Goal: Task Accomplishment & Management: Complete application form

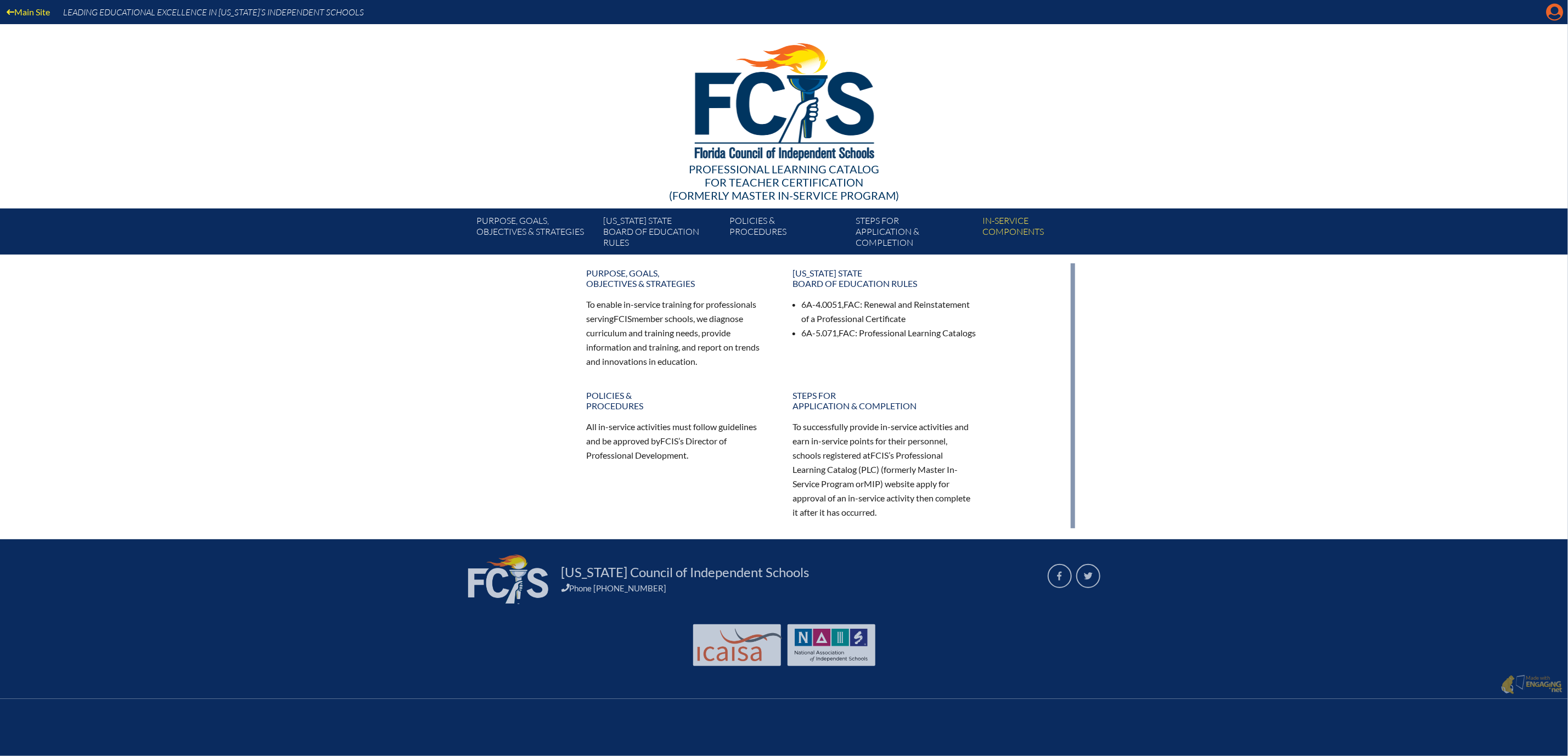
click at [1549, 15] on icon "Manage account" at bounding box center [1555, 12] width 18 height 18
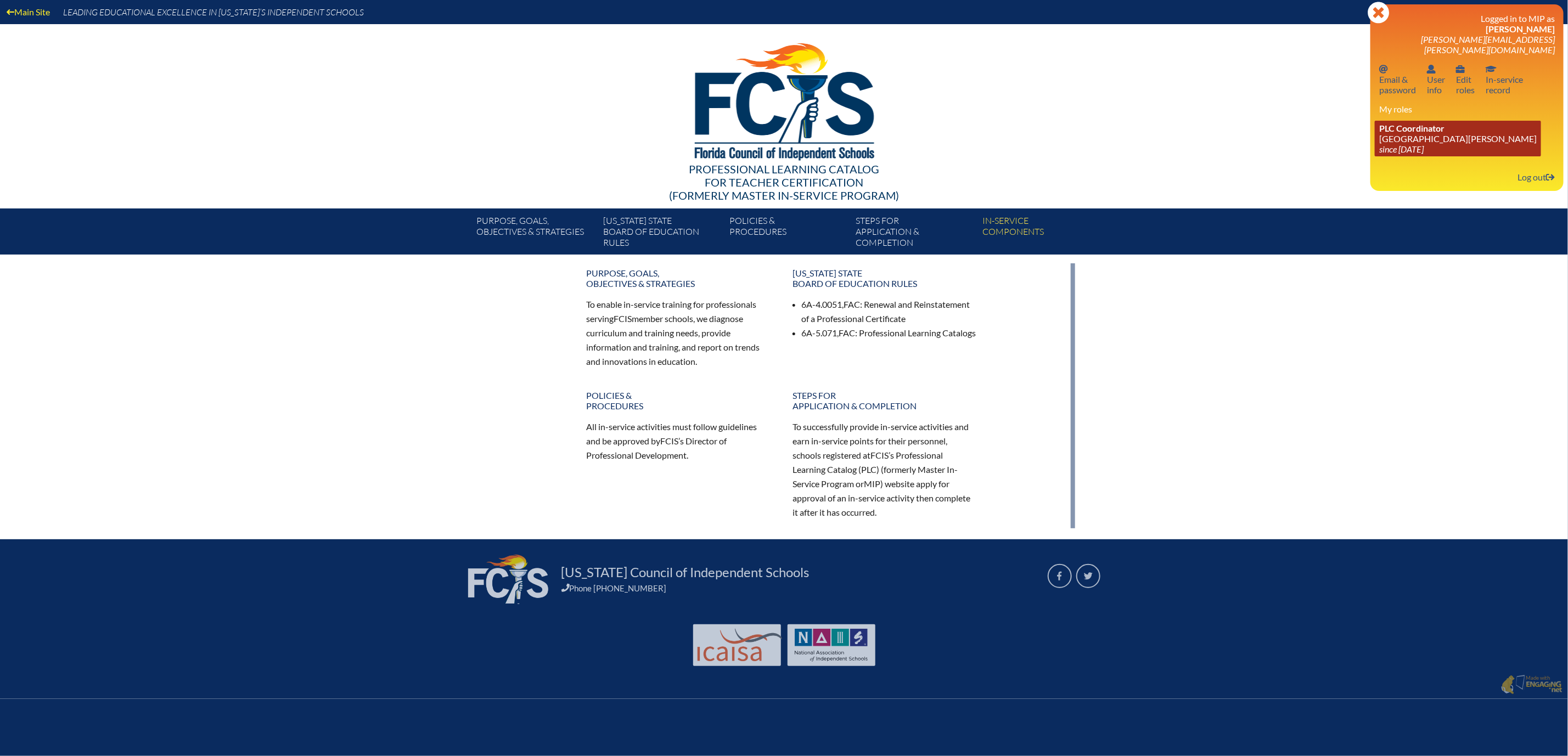
click at [1400, 156] on link "PLC Coordinator Mount Dora Christian Academy since 2024 Jun 30" at bounding box center [1458, 138] width 166 height 36
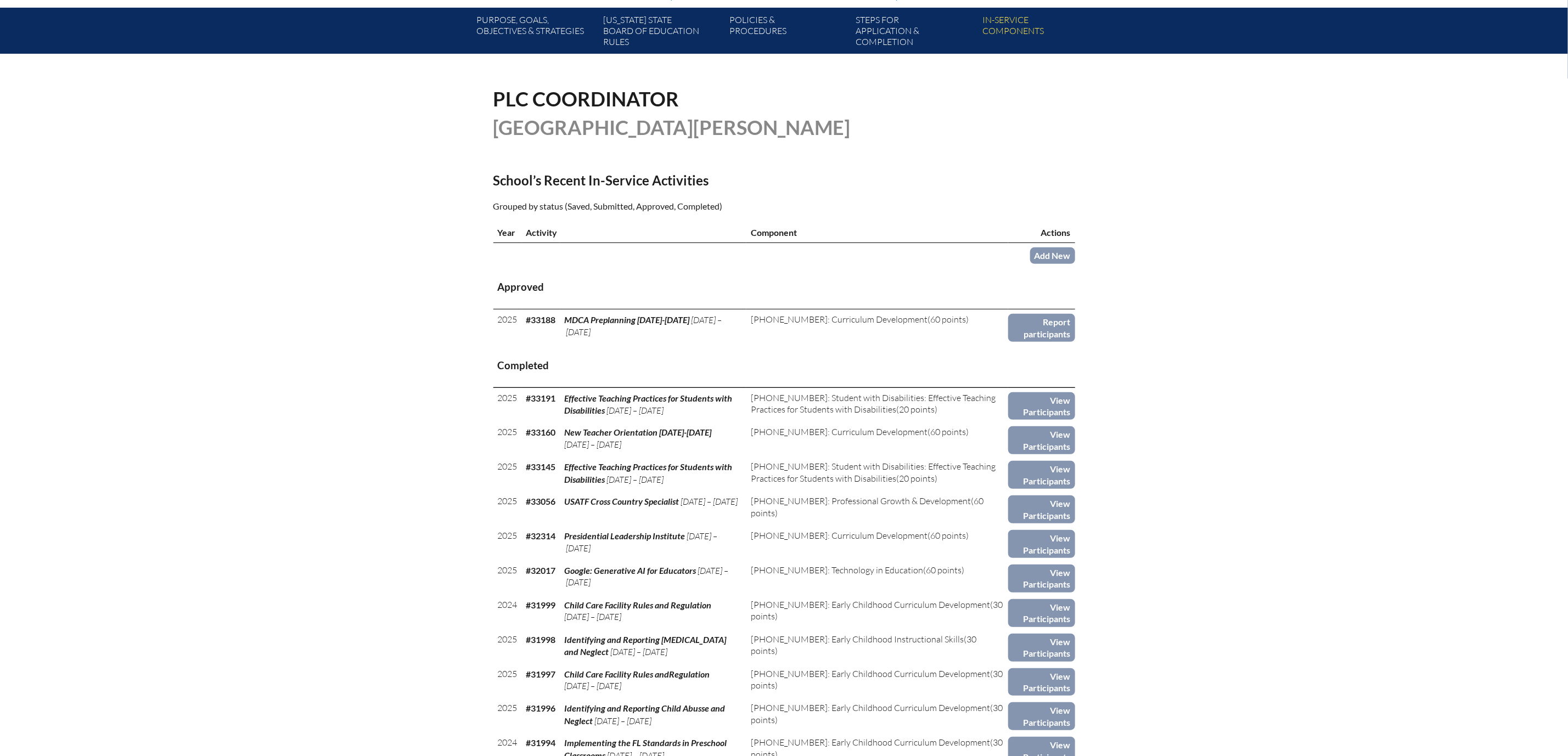
scroll to position [247, 0]
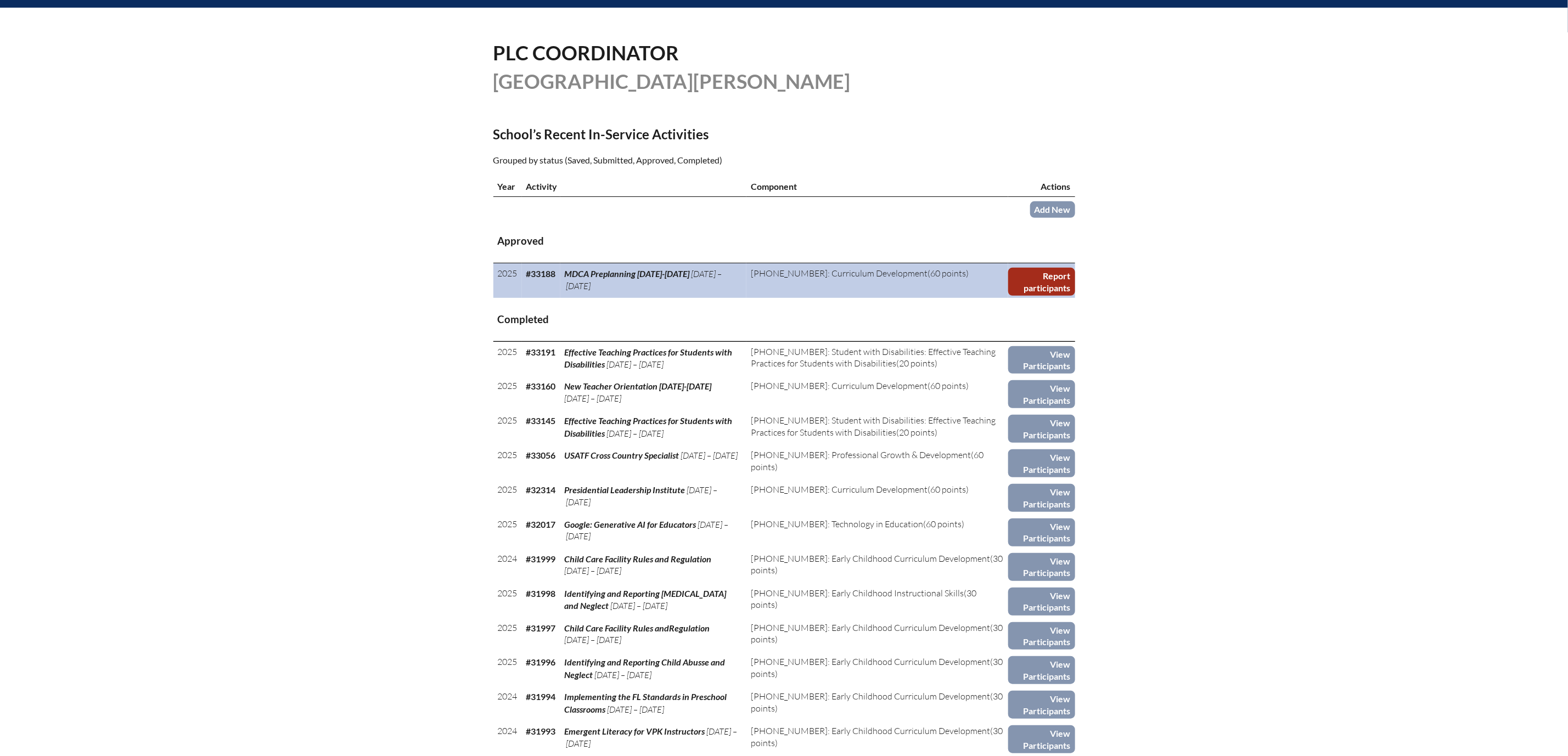
click at [1074, 296] on link "Report participants" at bounding box center [1041, 282] width 66 height 28
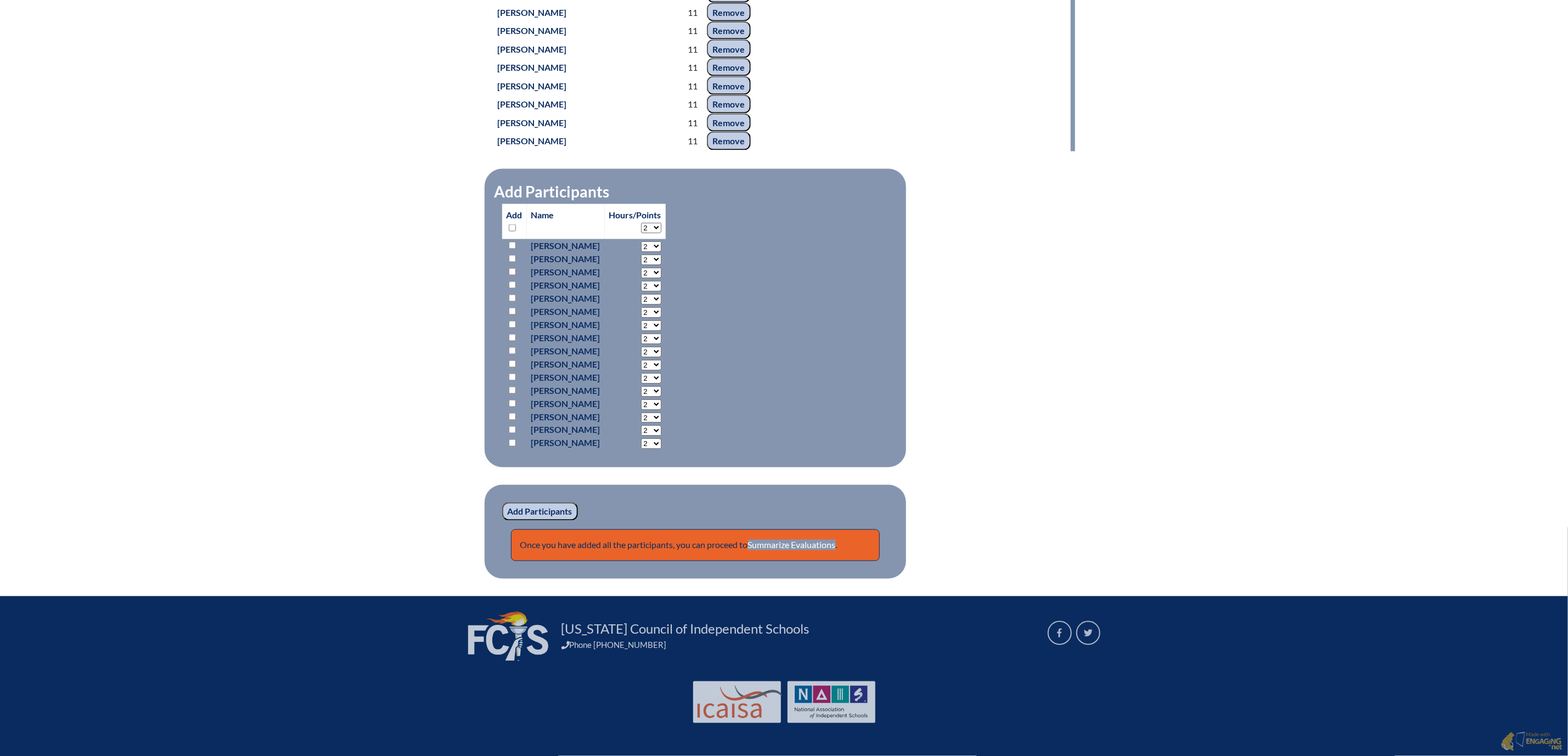
scroll to position [1317, 0]
click at [509, 276] on input "checkbox" at bounding box center [513, 272] width 7 height 7
checkbox input "true"
drag, startPoint x: 440, startPoint y: 414, endPoint x: 445, endPoint y: 425, distance: 12.1
click at [509, 289] on input "checkbox" at bounding box center [513, 285] width 7 height 7
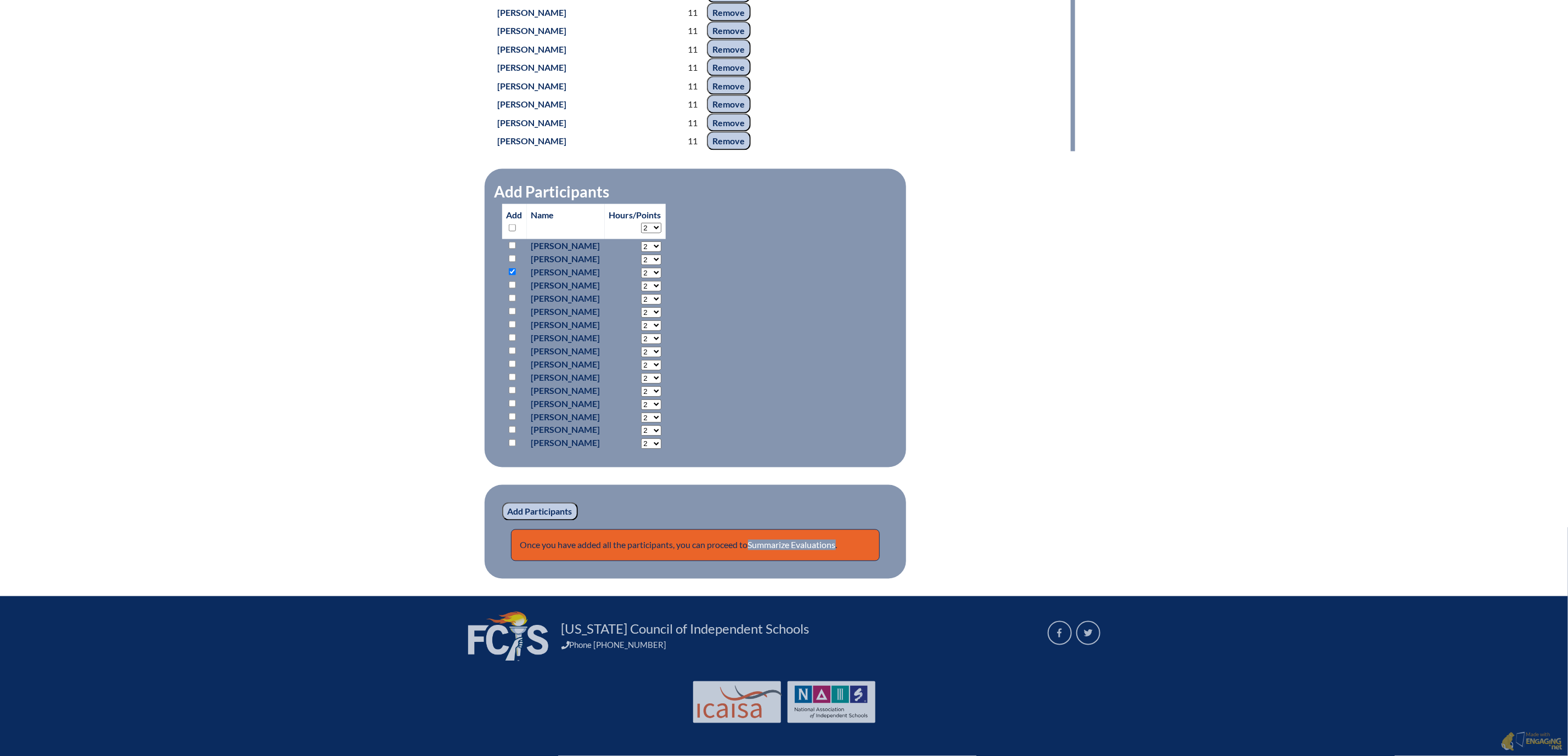
checkbox input "true"
click at [509, 302] on input "checkbox" at bounding box center [513, 298] width 7 height 7
checkbox input "true"
click at [661, 278] on select "2 3 4 5 6 7 8 9 10 11 12 13 14 15 16 17 18 19 20 21 22 23" at bounding box center [651, 273] width 20 height 10
select select "11"
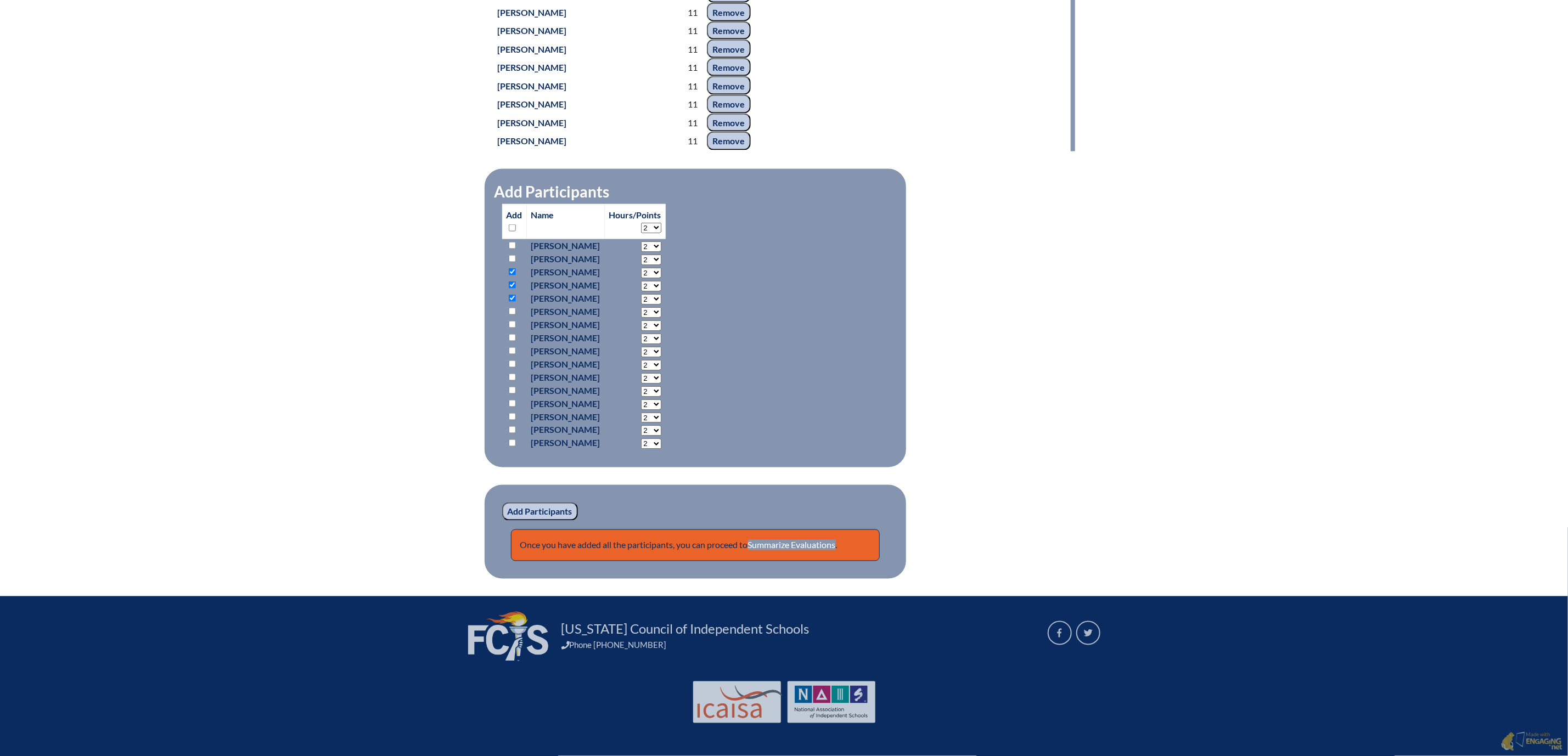
click at [645, 278] on select "2 3 4 5 6 7 8 9 10 11 12 13 14 15 16 17 18 19 20 21 22 23" at bounding box center [651, 273] width 20 height 10
click at [661, 292] on select "2 3 4 5 6 7 8 9 10 11 12 13 14 15 16 17 18 19 20 21 22 23" at bounding box center [651, 286] width 20 height 10
select select "11"
click at [645, 292] on select "2 3 4 5 6 7 8 9 10 11 12 13 14 15 16 17 18 19 20 21 22 23" at bounding box center [651, 286] width 20 height 10
click at [661, 304] on select "2 3 4 5 6 7 8 9 10 11 12 13 14 15 16 17 18 19 20 21 22 23" at bounding box center [651, 299] width 20 height 10
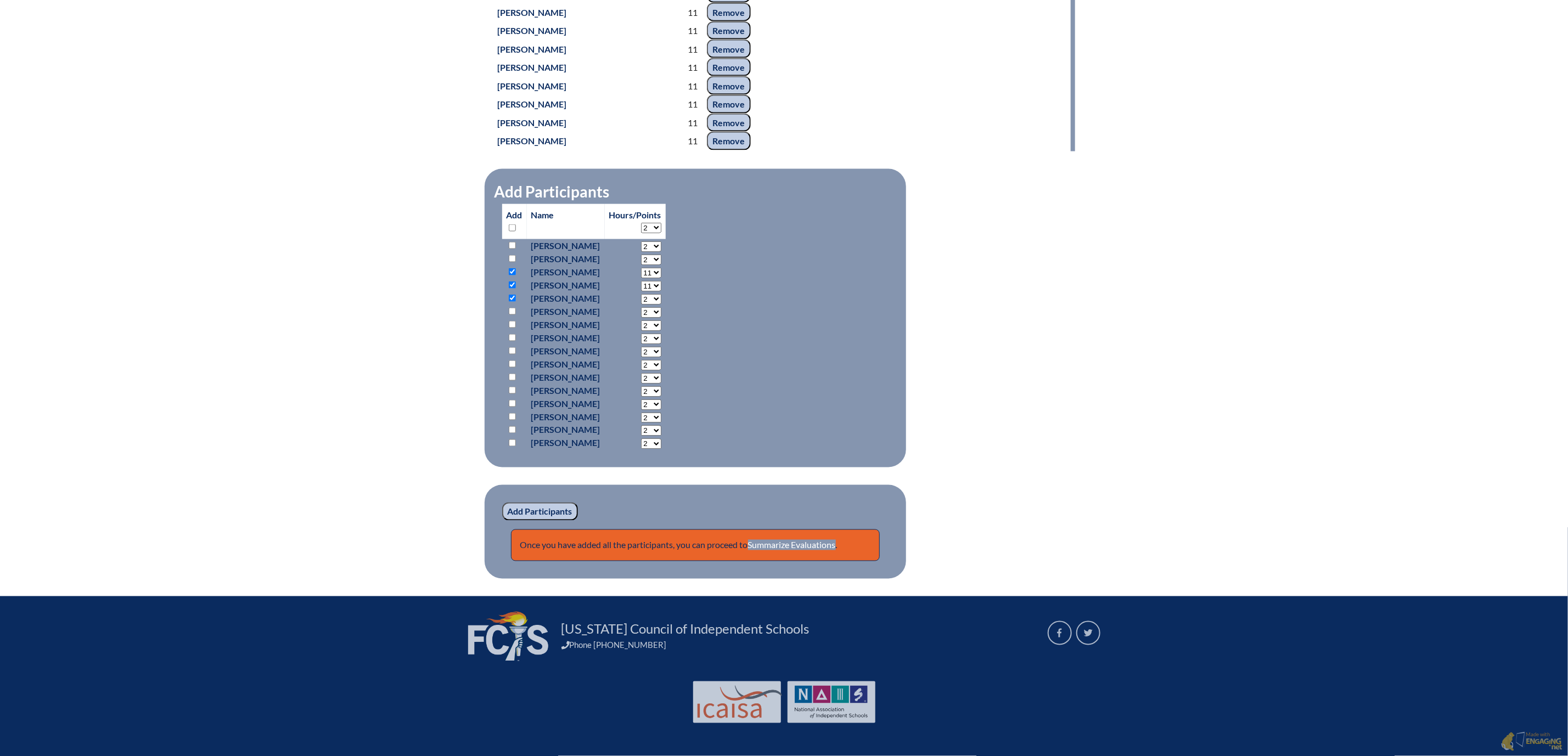
select select "11"
click at [645, 304] on select "2 3 4 5 6 7 8 9 10 11 12 13 14 15 16 17 18 19 20 21 22 23" at bounding box center [651, 299] width 20 height 10
click at [509, 315] on input "checkbox" at bounding box center [513, 312] width 7 height 7
checkbox input "true"
click at [509, 328] on input "checkbox" at bounding box center [513, 324] width 7 height 7
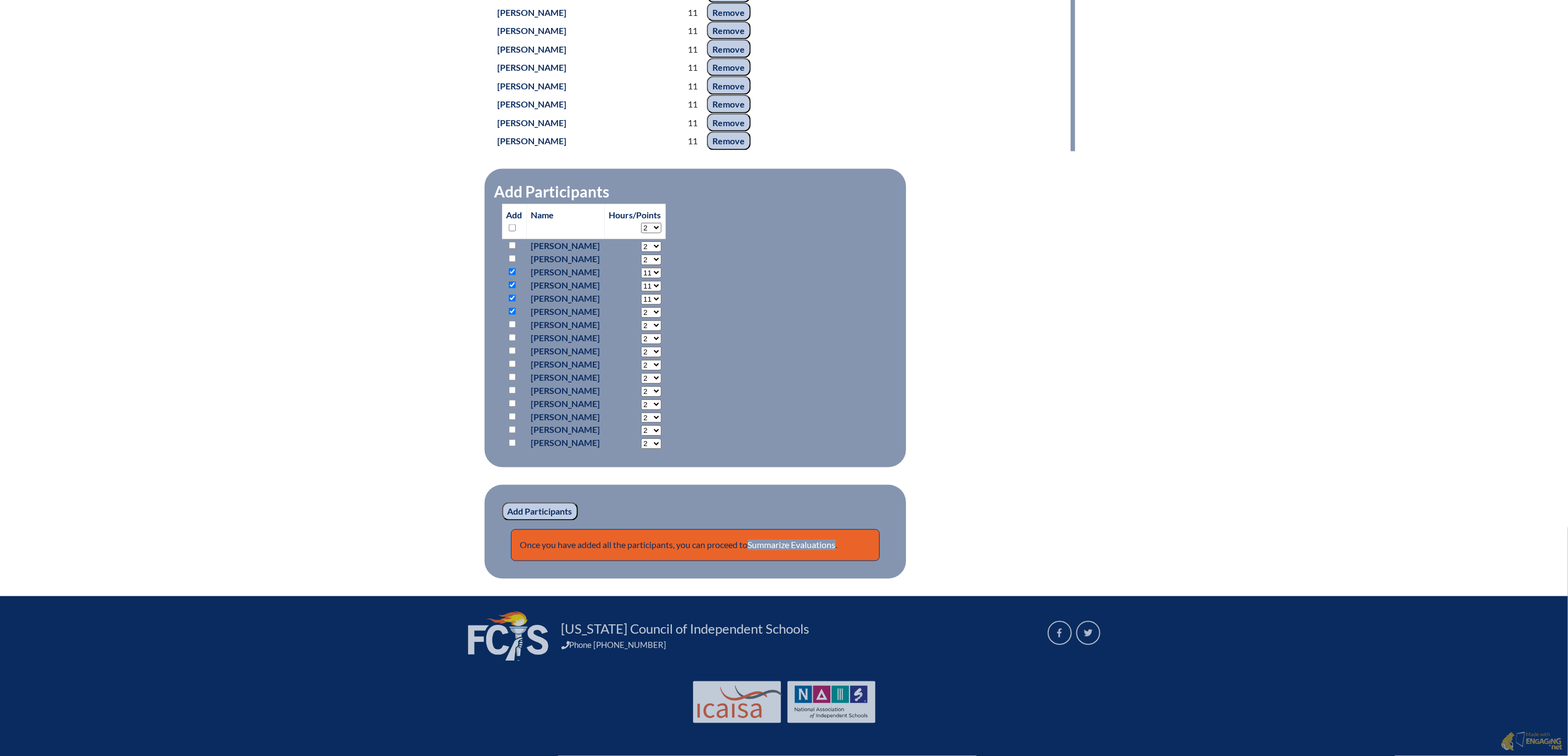
checkbox input "true"
click at [661, 331] on select "2 3 4 5 6 7 8 9 10 11 12 13 14 15 16 17 18 19 20 21 22 23" at bounding box center [651, 326] width 20 height 10
select select "11"
click at [645, 331] on select "2 3 4 5 6 7 8 9 10 11 12 13 14 15 16 17 18 19 20 21 22 23" at bounding box center [651, 326] width 20 height 10
click at [661, 318] on select "2 3 4 5 6 7 8 9 10 11 12 13 14 15 16 17 18 19 20 21 22 23" at bounding box center [651, 312] width 20 height 10
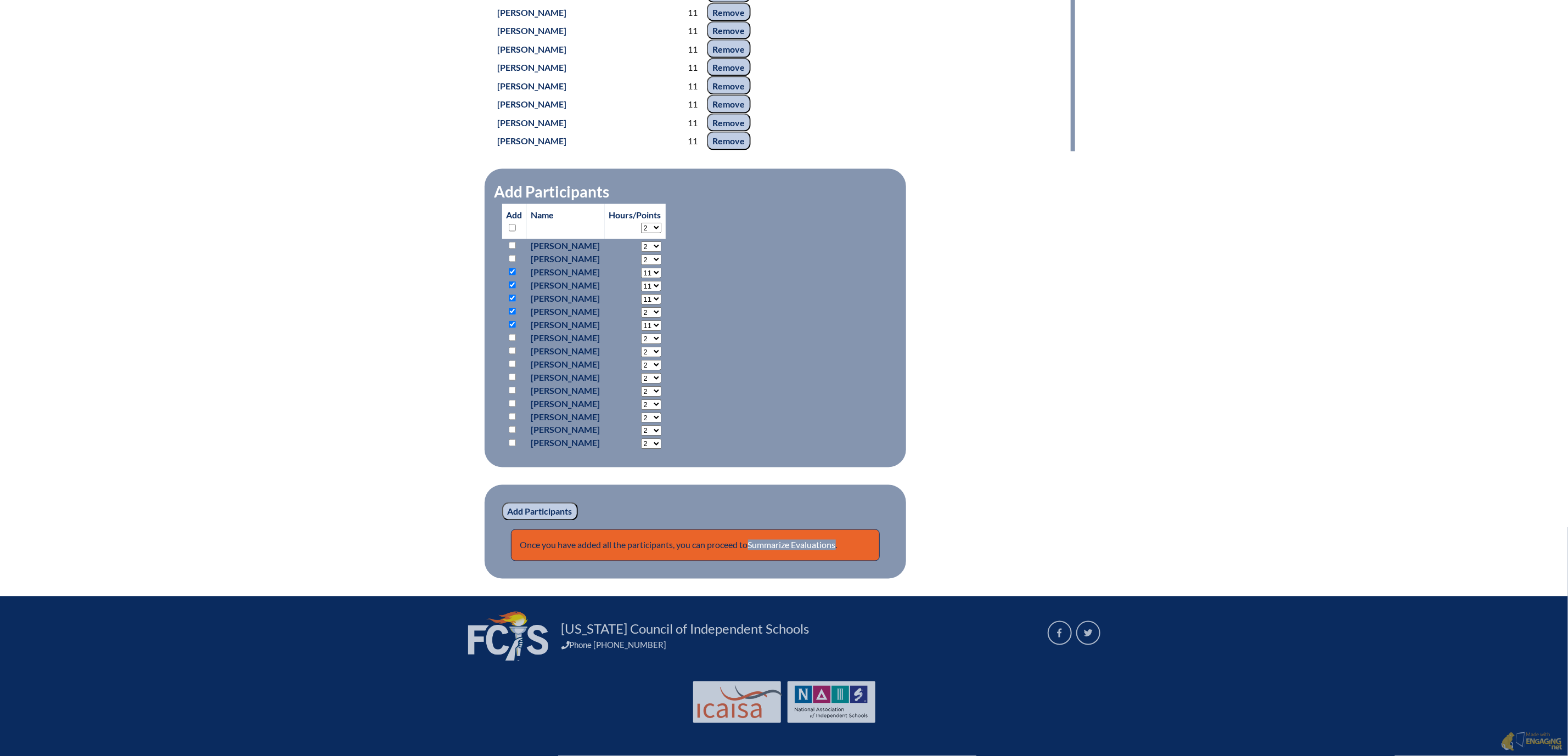
select select "11"
click at [645, 318] on select "2 3 4 5 6 7 8 9 10 11 12 13 14 15 16 17 18 19 20 21 22 23" at bounding box center [651, 312] width 20 height 10
click at [509, 354] on input "checkbox" at bounding box center [513, 351] width 7 height 7
checkbox input "true"
click at [661, 357] on select "2 3 4 5 6 7 8 9 10 11 12 13 14 15 16 17 18 19 20 21 22 23" at bounding box center [651, 352] width 20 height 10
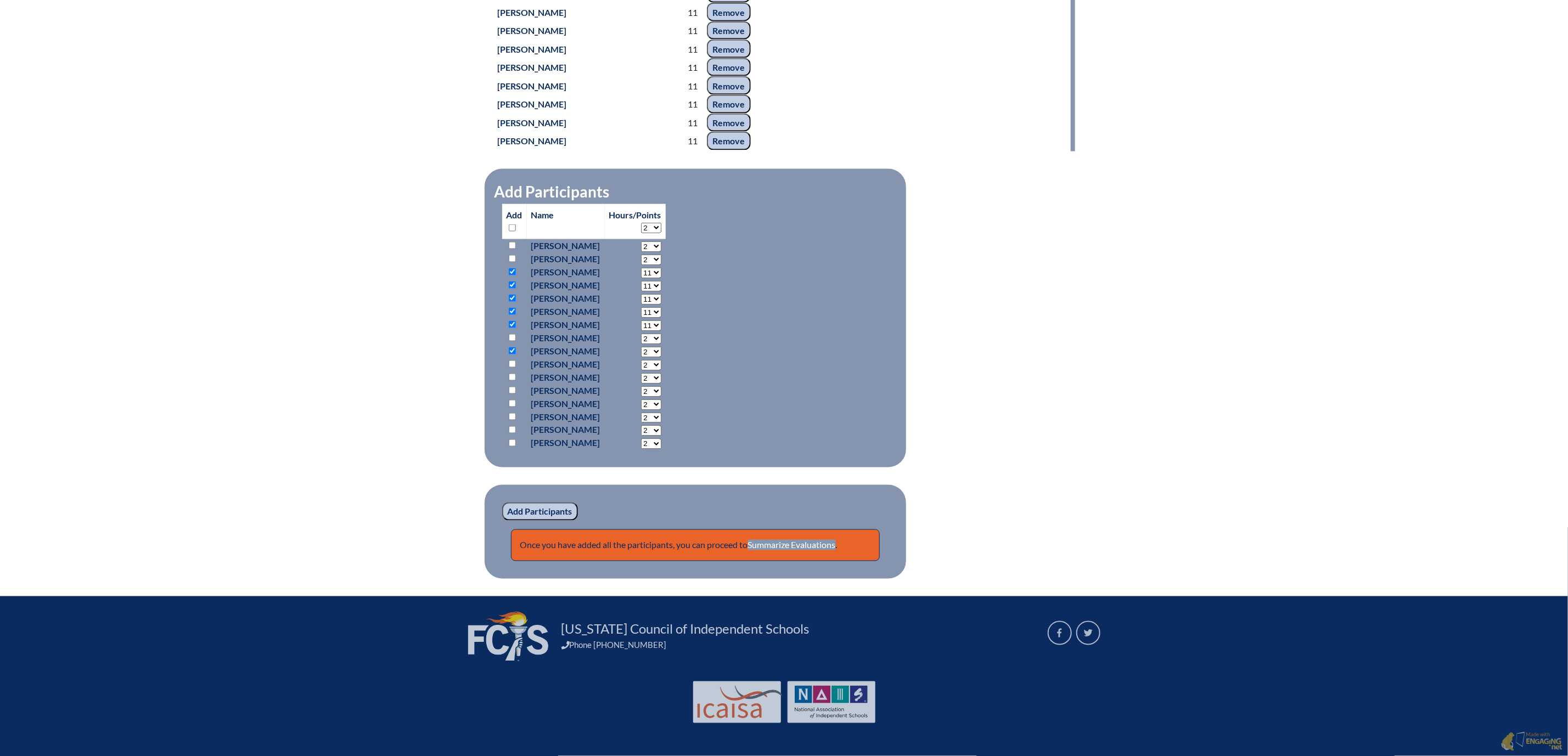
select select "11"
click at [645, 357] on select "2 3 4 5 6 7 8 9 10 11 12 13 14 15 16 17 18 19 20 21 22 23" at bounding box center [651, 352] width 20 height 10
click at [509, 394] on input "checkbox" at bounding box center [513, 391] width 7 height 7
checkbox input "true"
click at [509, 407] on input "checkbox" at bounding box center [513, 404] width 7 height 7
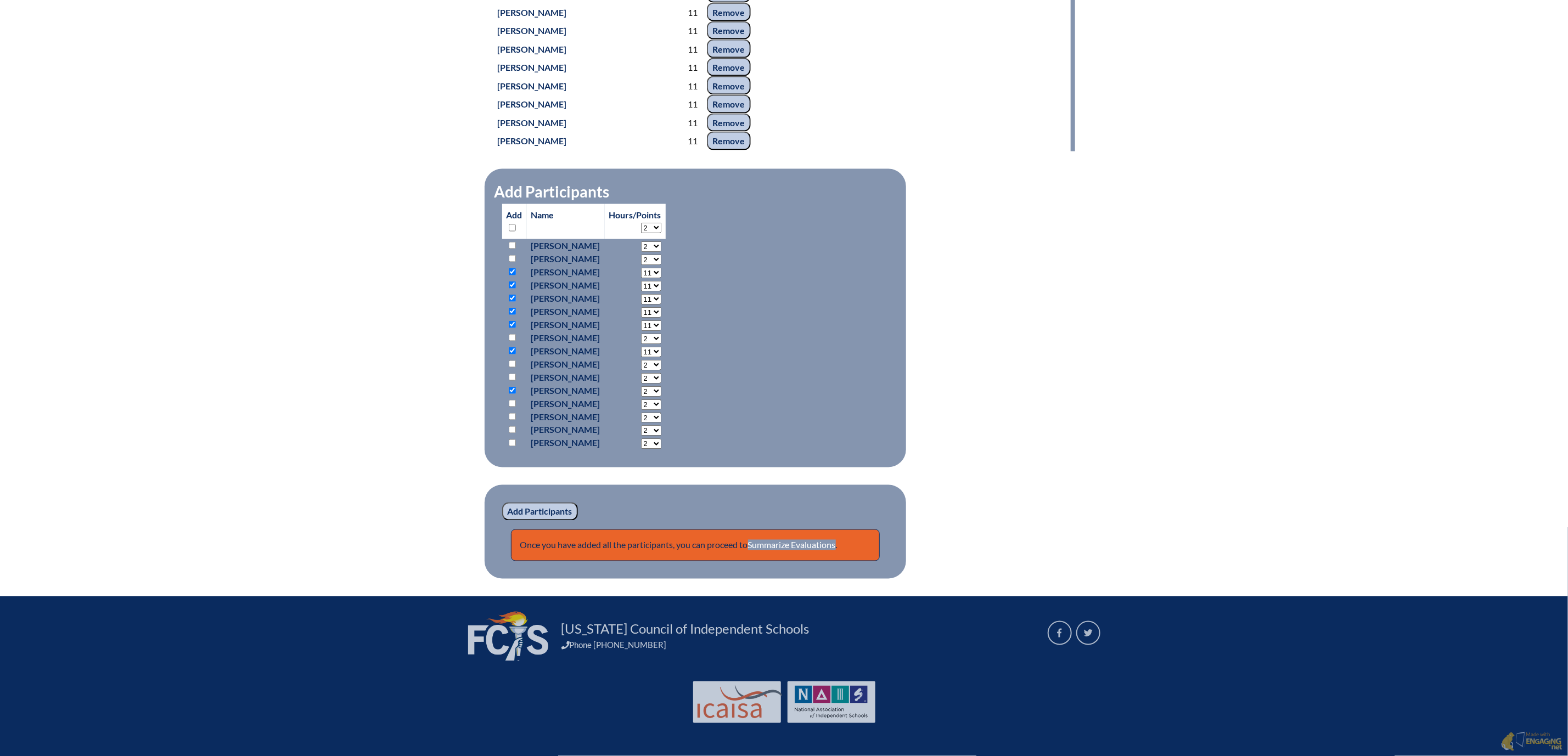
checkbox input "true"
click at [509, 433] on input "checkbox" at bounding box center [513, 430] width 7 height 7
checkbox input "true"
click at [509, 447] on input "checkbox" at bounding box center [513, 443] width 7 height 7
checkbox input "true"
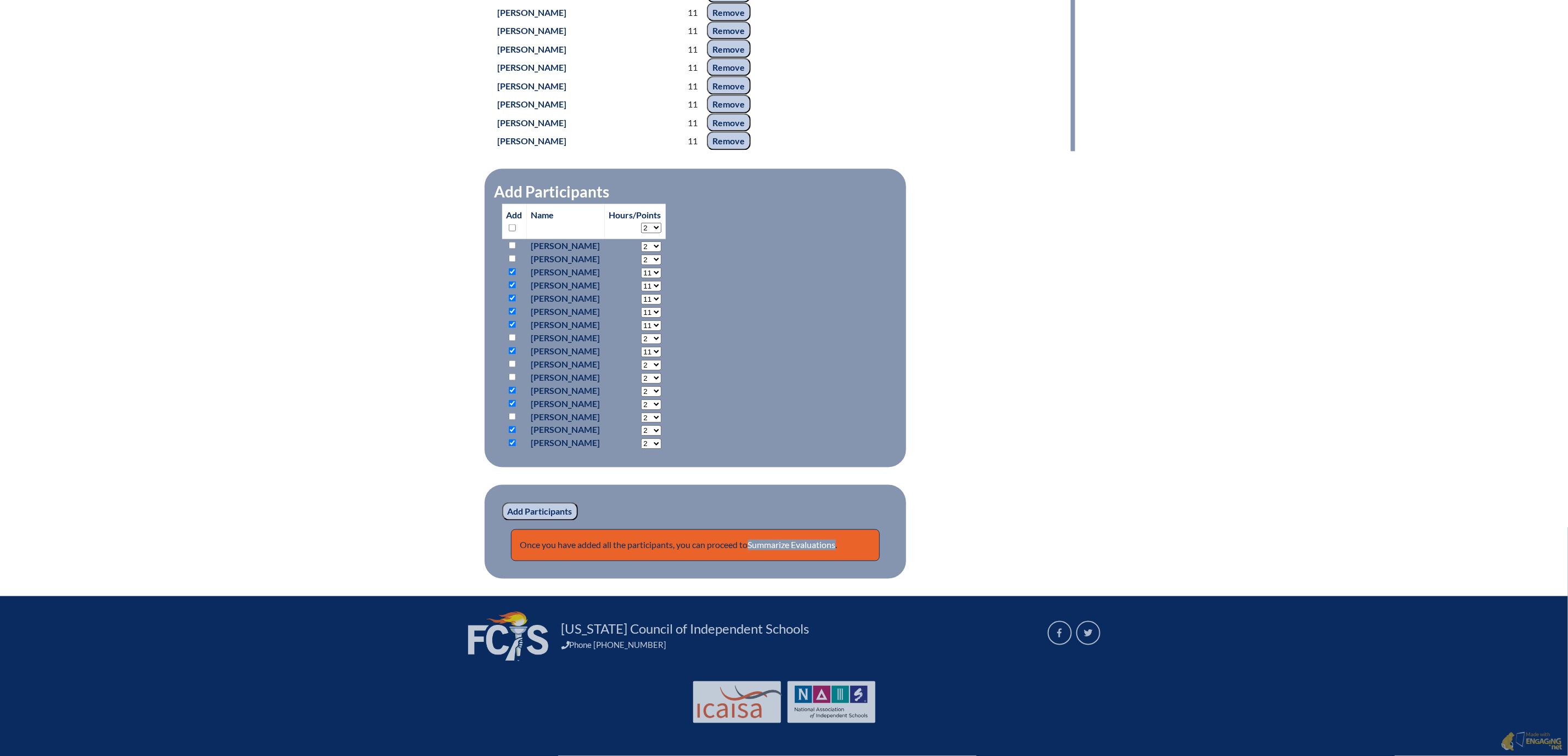
click at [661, 397] on select "2 3 4 5 6 7 8 9 10 11 12 13 14 15 16 17 18 19 20 21 22 23" at bounding box center [651, 391] width 20 height 10
select select "11"
click at [645, 397] on select "2 3 4 5 6 7 8 9 10 11 12 13 14 15 16 17 18 19 20 21 22 23" at bounding box center [651, 391] width 20 height 10
click at [661, 410] on select "2 3 4 5 6 7 8 9 10 11 12 13 14 15 16 17 18 19 20 21 22 23" at bounding box center [651, 404] width 20 height 10
select select "11"
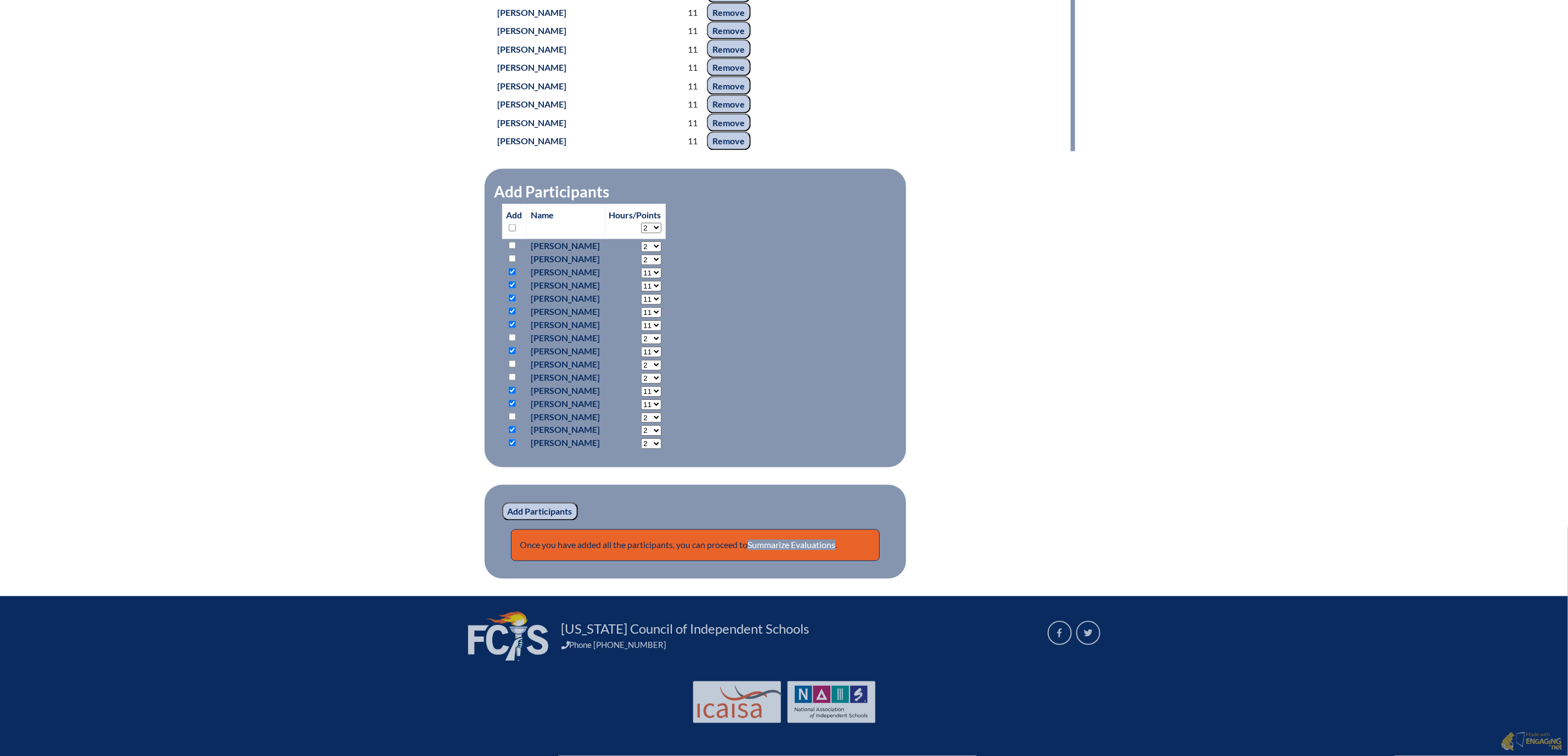
click at [645, 410] on select "2 3 4 5 6 7 8 9 10 11 12 13 14 15 16 17 18 19 20 21 22 23" at bounding box center [651, 404] width 20 height 10
click at [661, 436] on select "2 3 4 5 6 7 8 9 10 11 12 13 14 15 16 17 18 19 20 21 22 23" at bounding box center [651, 431] width 20 height 10
select select "11"
click at [645, 436] on select "2 3 4 5 6 7 8 9 10 11 12 13 14 15 16 17 18 19 20 21 22 23" at bounding box center [651, 431] width 20 height 10
click at [661, 449] on select "2 3 4 5 6 7 8 9 10 11 12 13 14 15 16 17 18 19 20 21 22 23" at bounding box center [651, 444] width 20 height 10
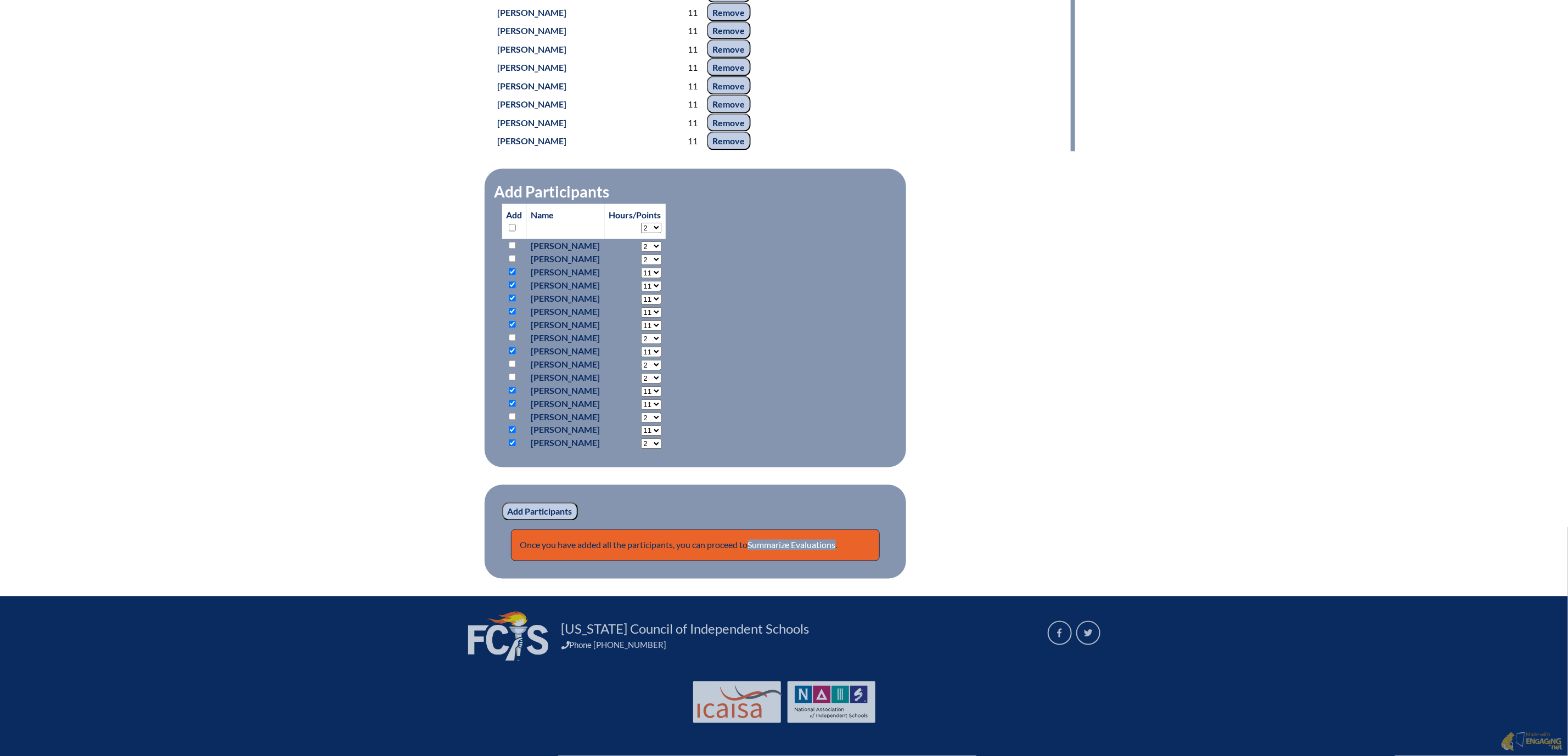
select select "11"
click at [645, 449] on select "2 3 4 5 6 7 8 9 10 11 12 13 14 15 16 17 18 19 20 21 22 23" at bounding box center [651, 444] width 20 height 10
click at [502, 522] on input "Add Participants" at bounding box center [540, 512] width 75 height 19
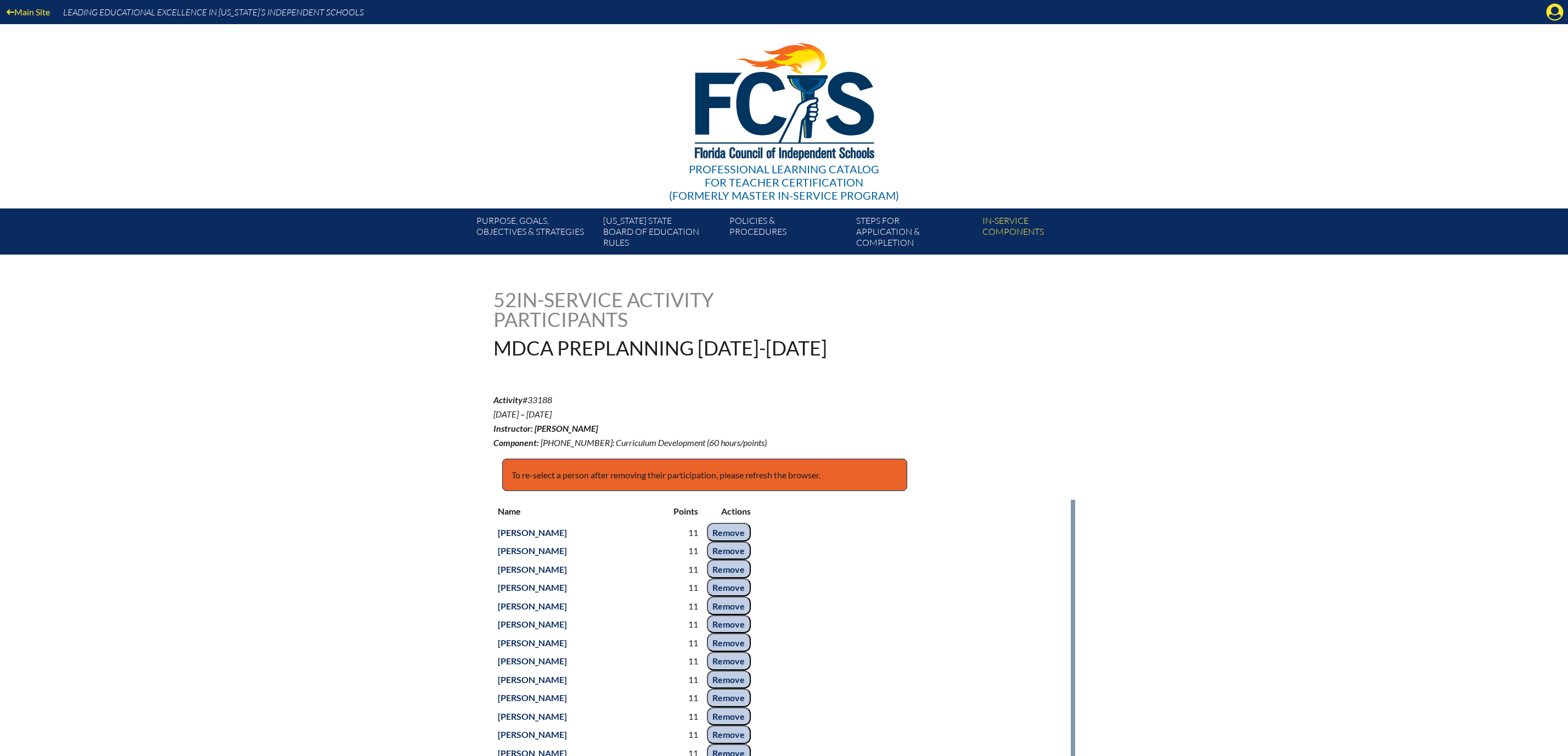
scroll to position [1479, 0]
